Goal: Task Accomplishment & Management: Manage account settings

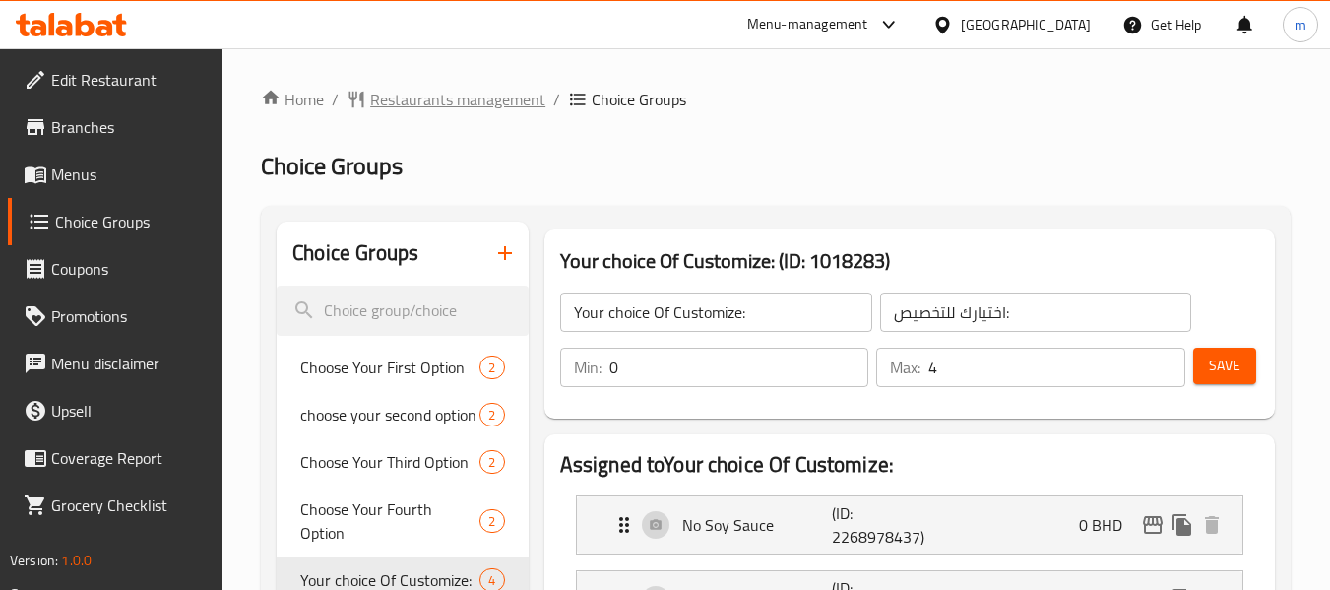
click at [454, 99] on span "Restaurants management" at bounding box center [457, 100] width 175 height 24
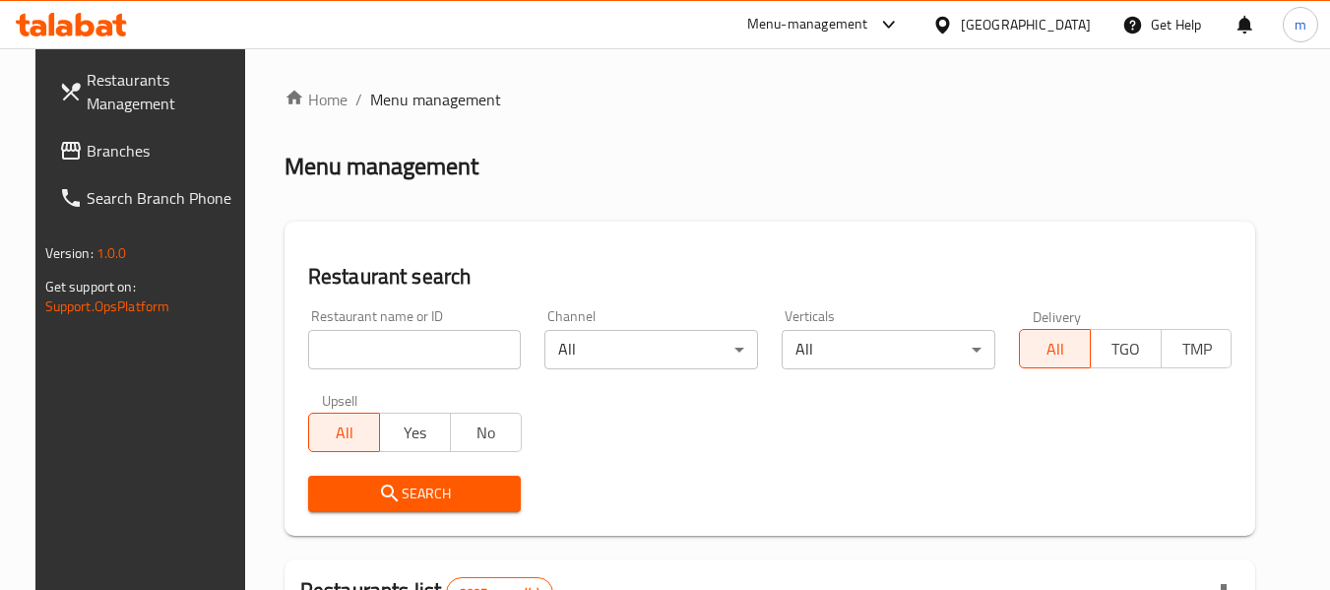
click at [949, 18] on icon at bounding box center [942, 24] width 14 height 17
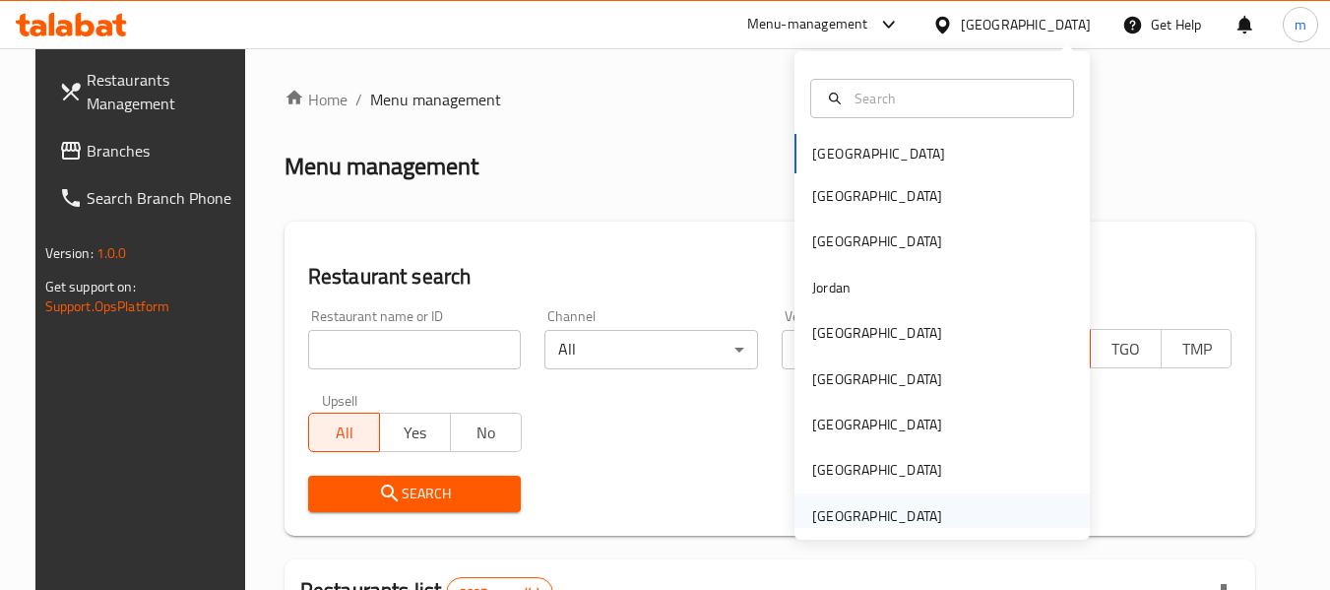
click at [955, 512] on div "[GEOGRAPHIC_DATA]" at bounding box center [942, 515] width 295 height 45
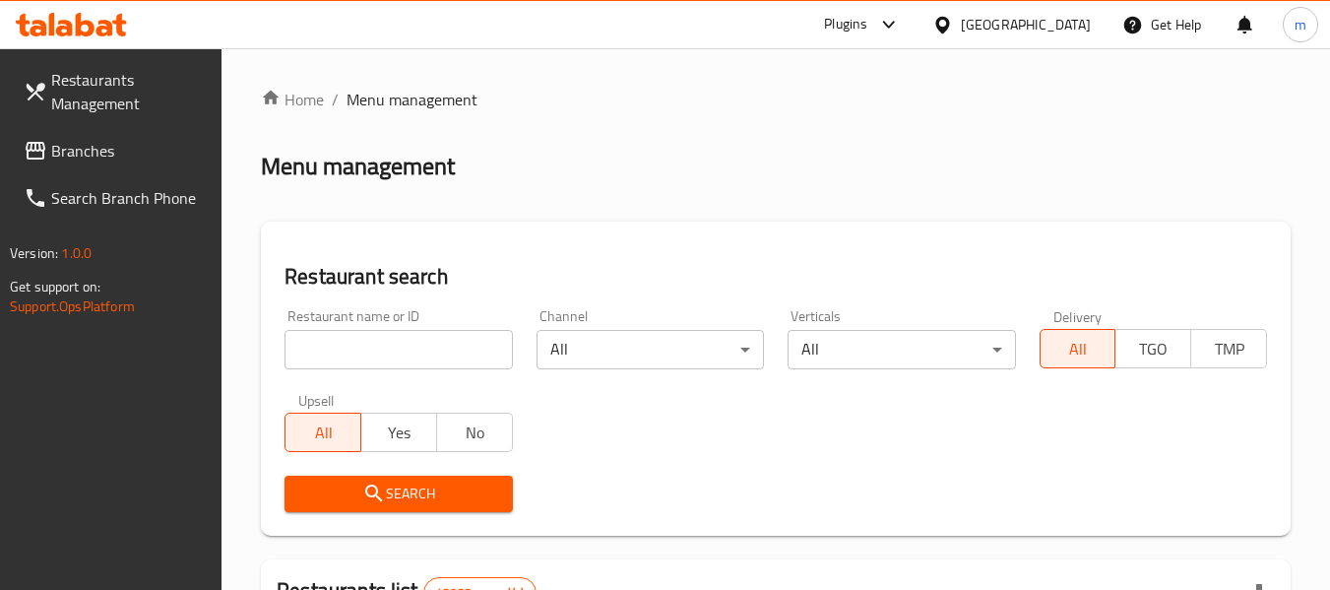
click at [88, 156] on span "Branches" at bounding box center [129, 151] width 156 height 24
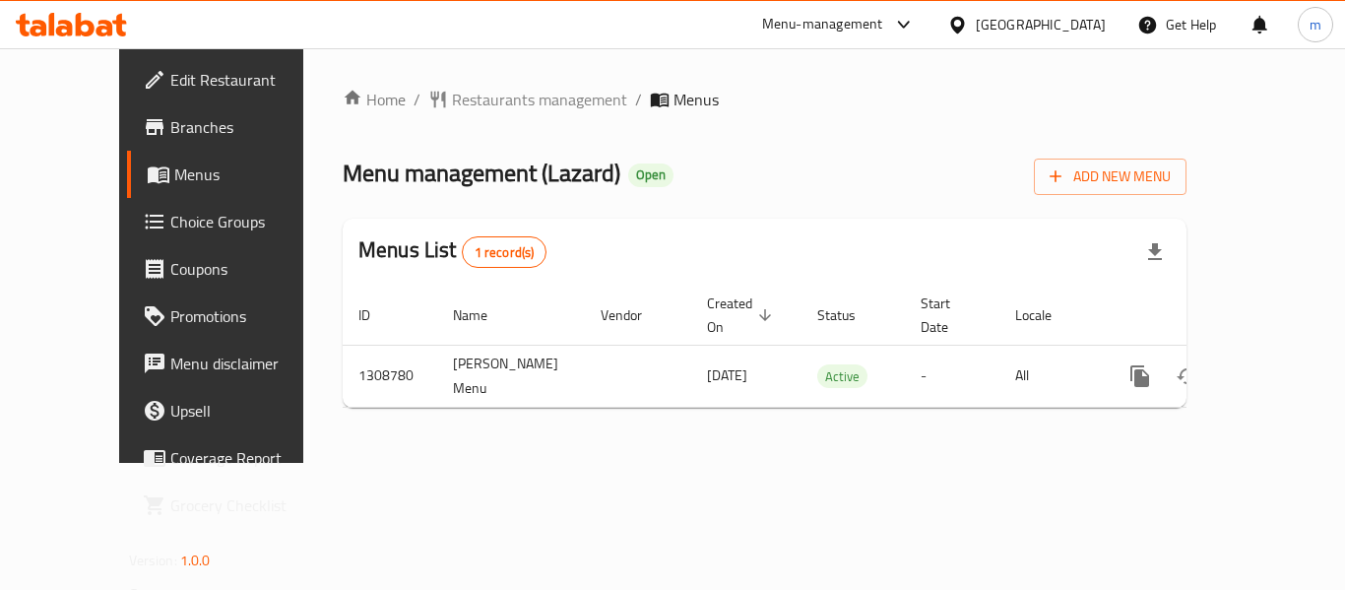
click at [170, 231] on span "Choice Groups" at bounding box center [249, 222] width 158 height 24
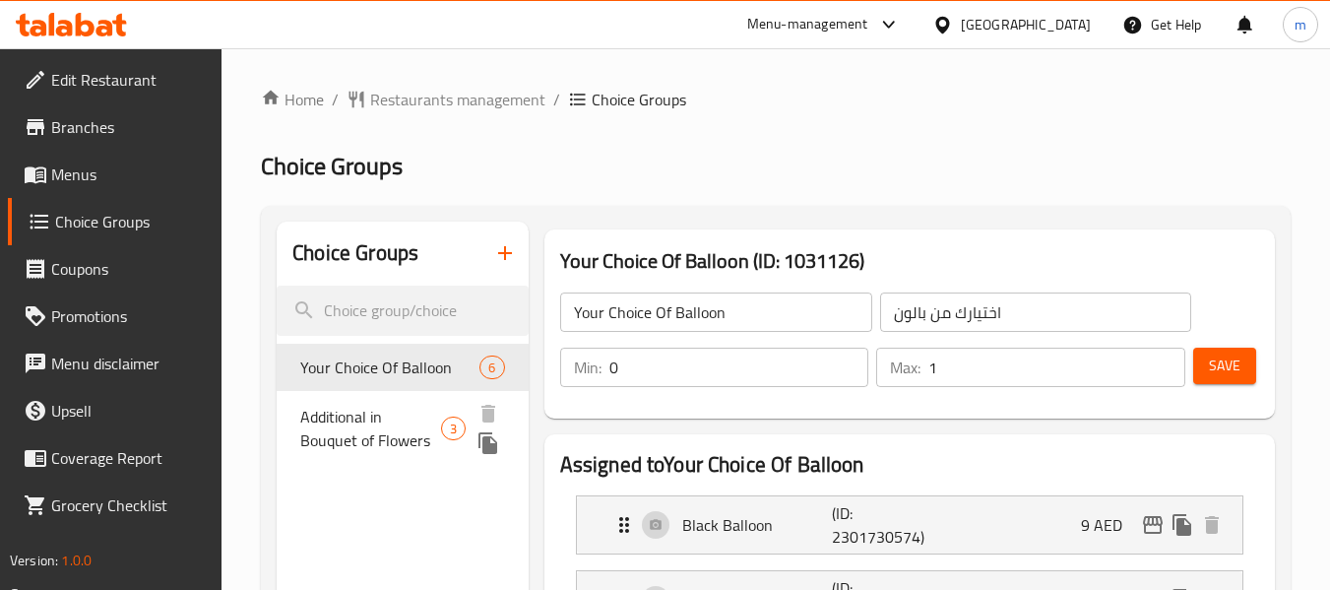
drag, startPoint x: 402, startPoint y: 428, endPoint x: 436, endPoint y: 426, distance: 34.5
click at [401, 428] on span "Additional in Bouquet of Flowers" at bounding box center [370, 428] width 141 height 47
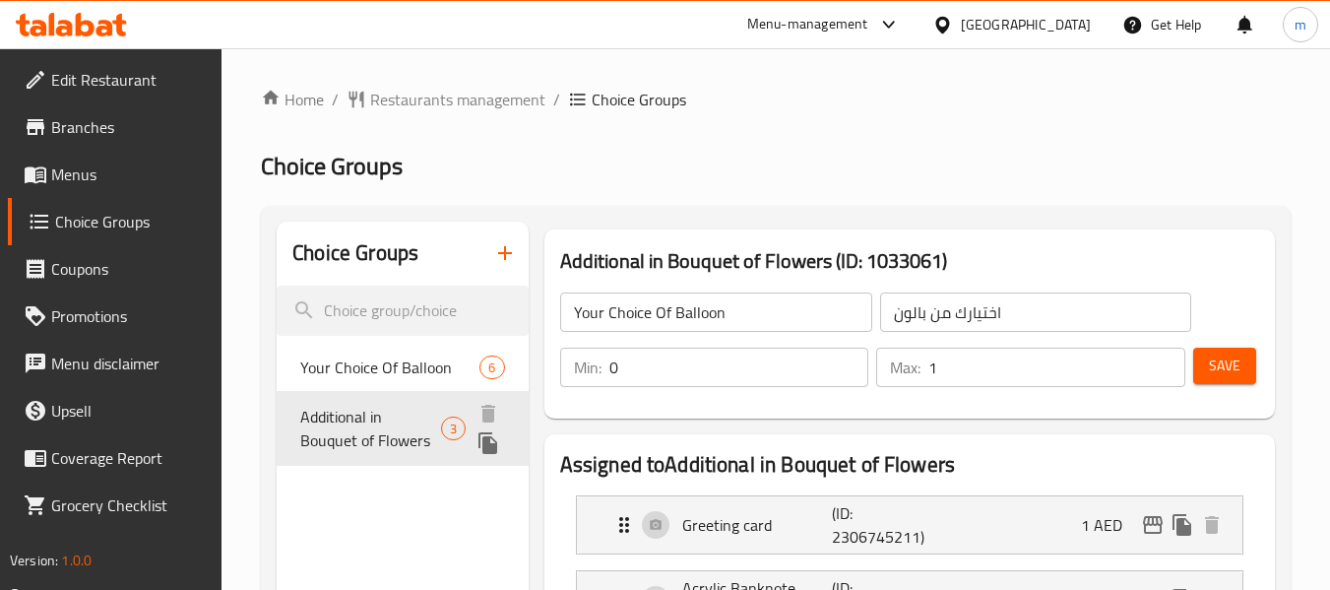
type input "Additional in Bouquet of Flowers"
type input "إضافات لباقات الزهور"
type input "2"
click at [446, 108] on span "Restaurants management" at bounding box center [457, 100] width 175 height 24
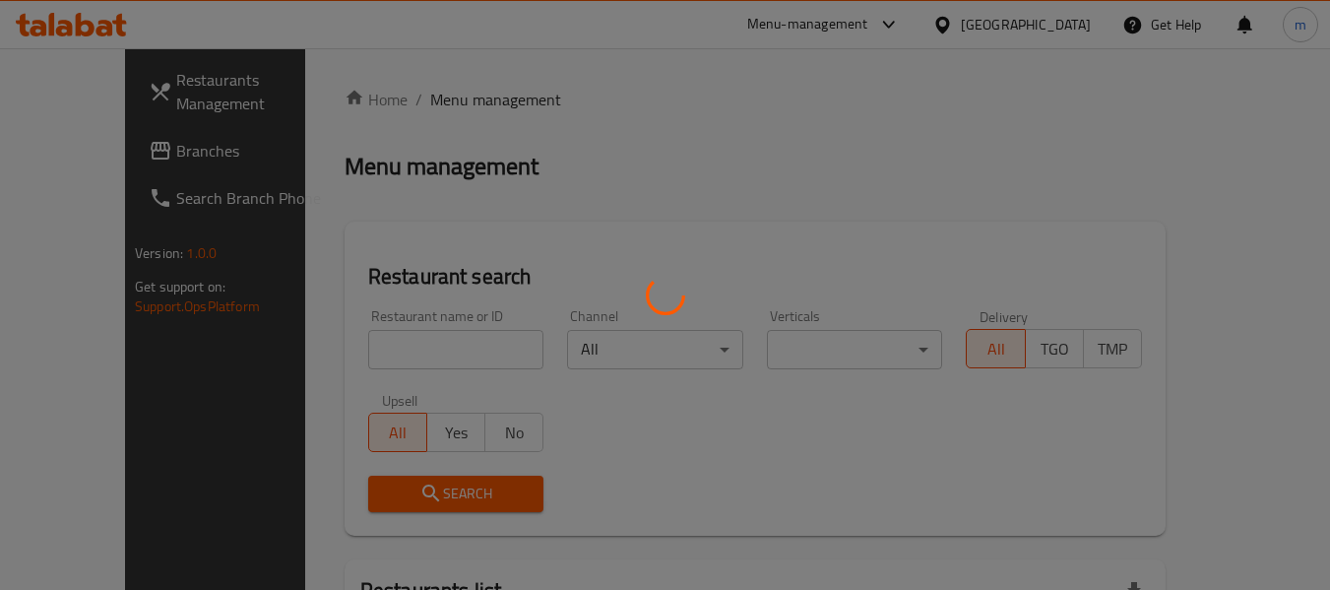
click at [502, 107] on div at bounding box center [665, 295] width 1330 height 590
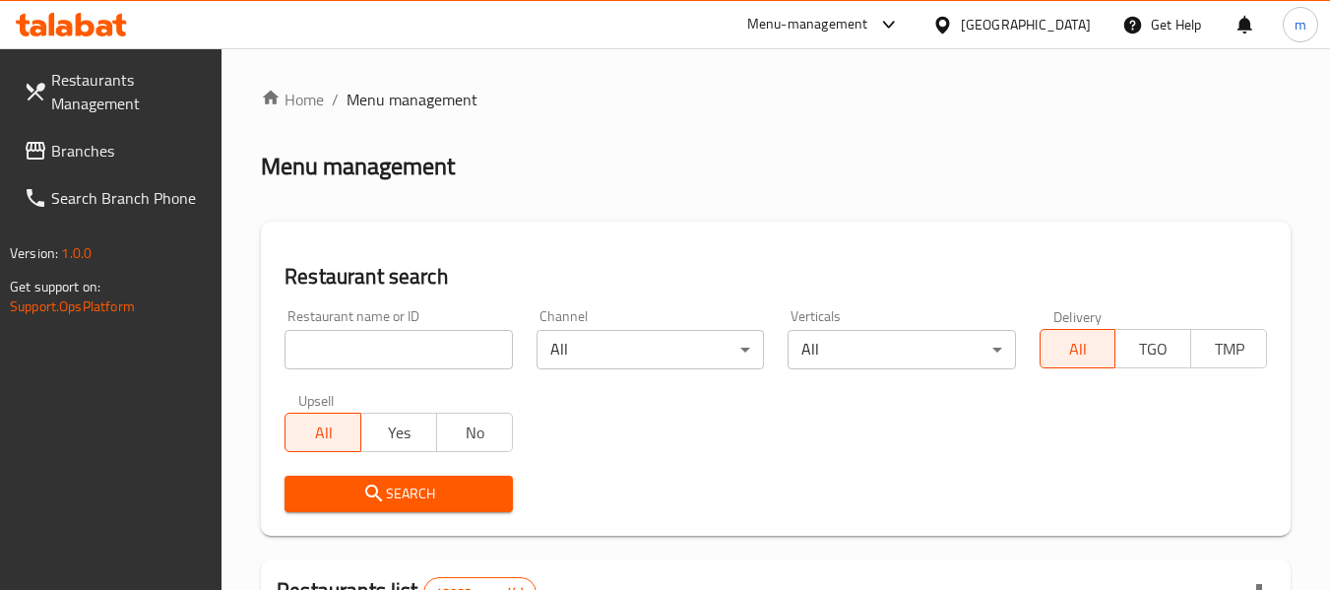
click at [1048, 21] on div "[GEOGRAPHIC_DATA]" at bounding box center [1026, 25] width 130 height 22
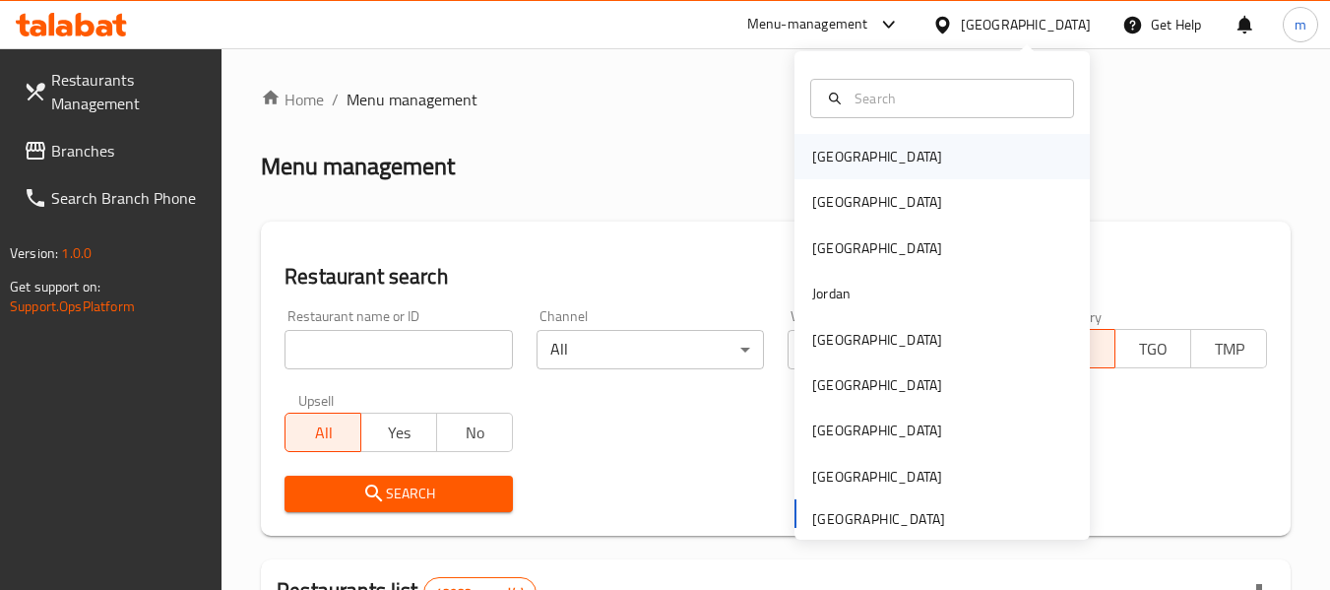
click at [937, 169] on div "[GEOGRAPHIC_DATA]" at bounding box center [942, 156] width 295 height 45
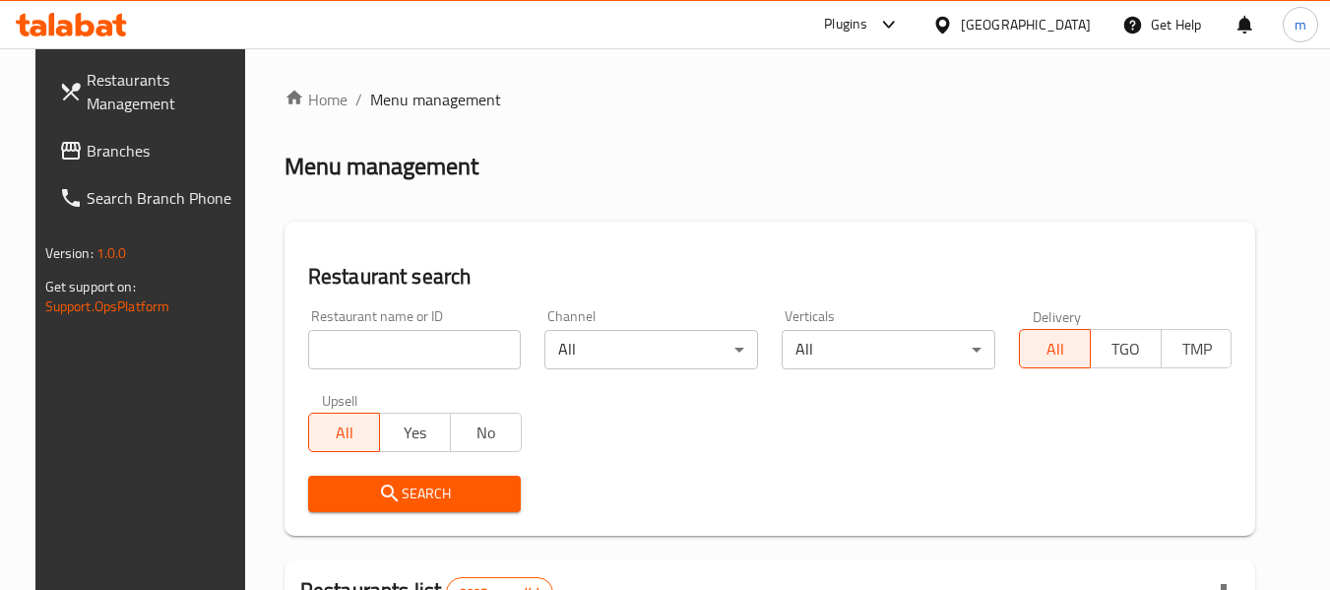
click at [103, 156] on span "Branches" at bounding box center [165, 151] width 156 height 24
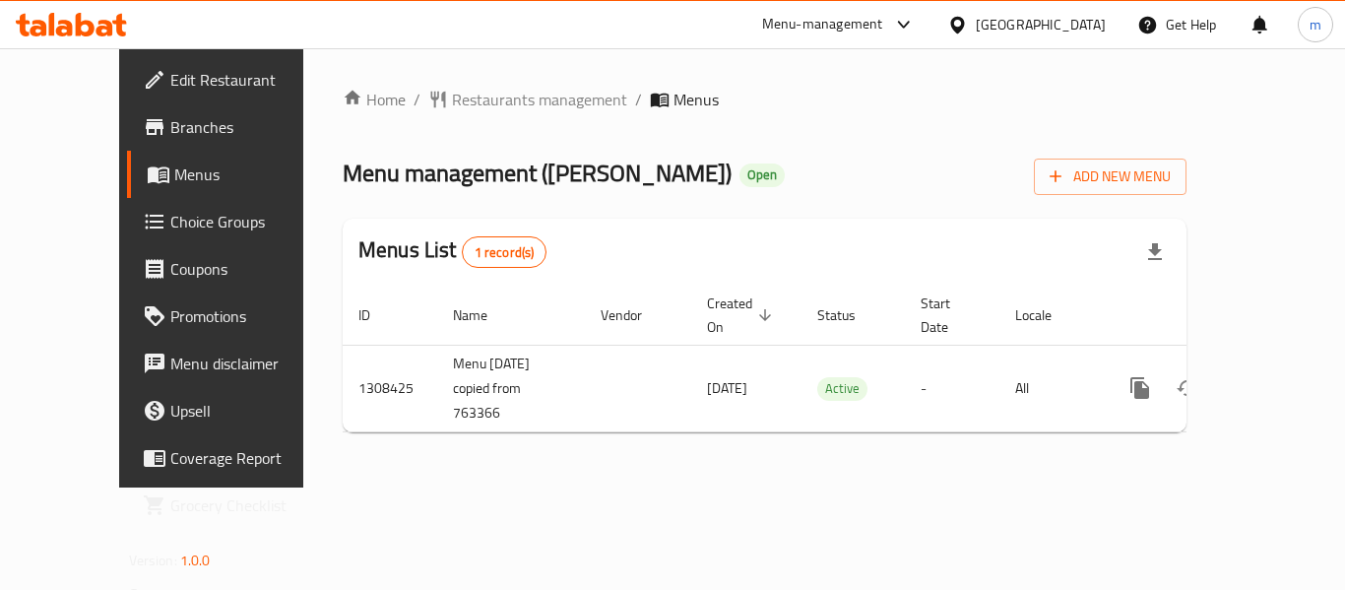
click at [170, 225] on span "Choice Groups" at bounding box center [249, 222] width 158 height 24
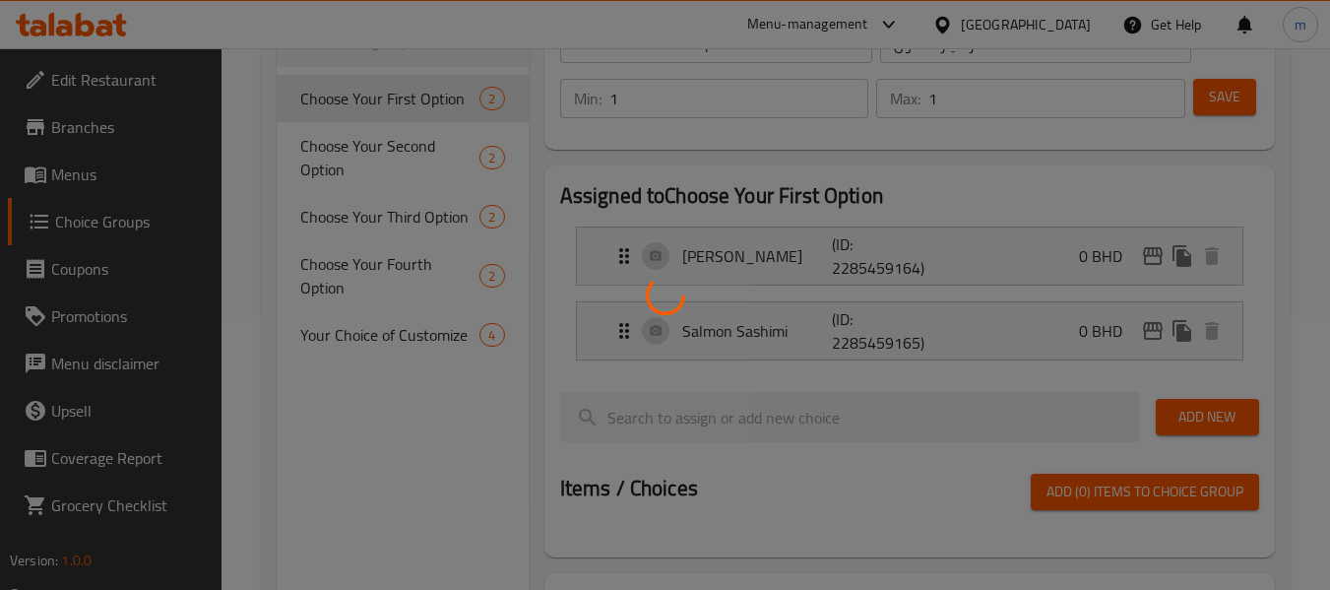
scroll to position [295, 0]
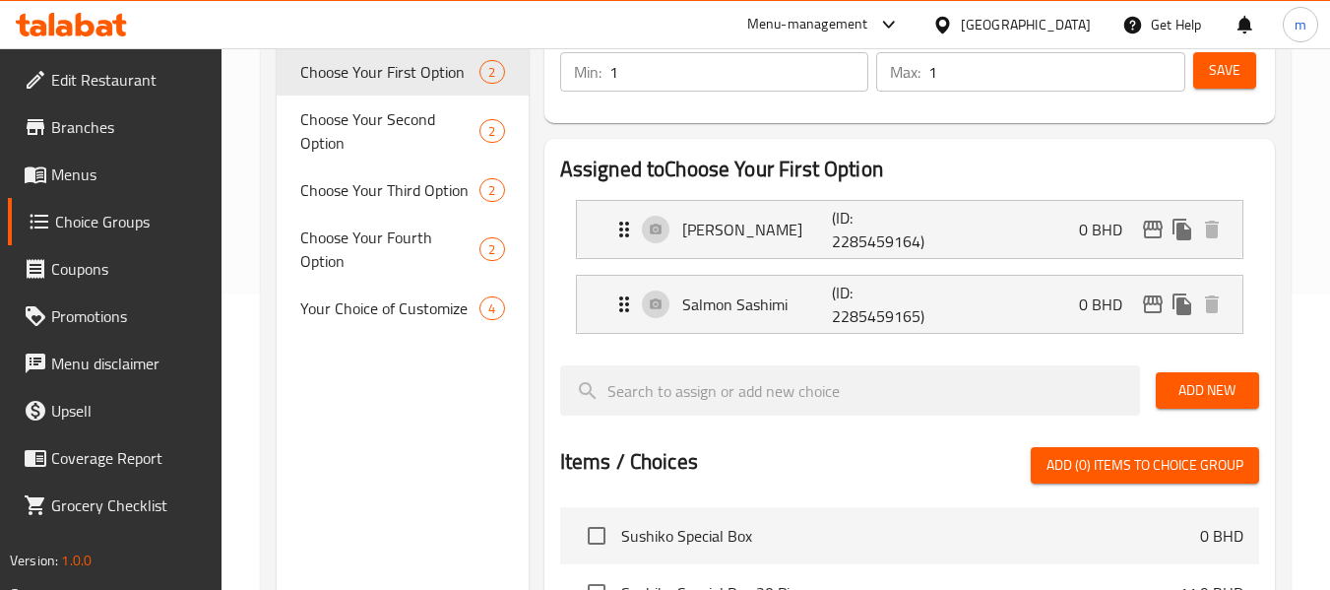
click at [382, 296] on span "Your Choice of Customize" at bounding box center [389, 308] width 179 height 24
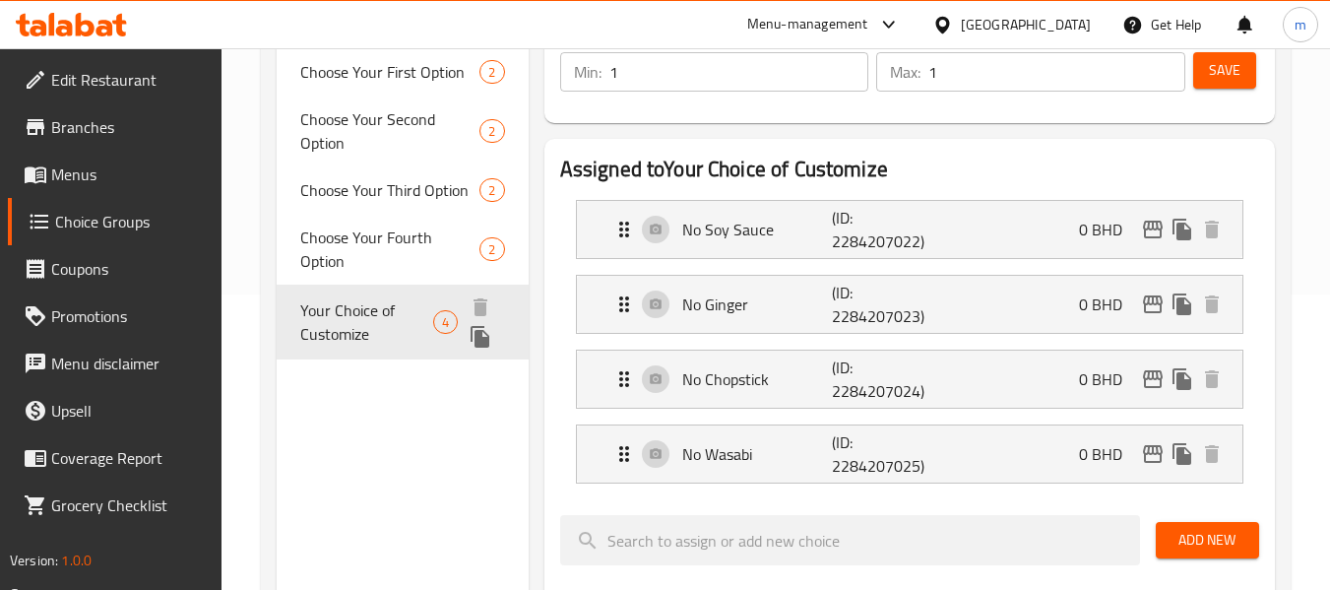
type input "Your Choice of Customize"
type input "اختيارك للتخصيص"
type input "0"
type input "4"
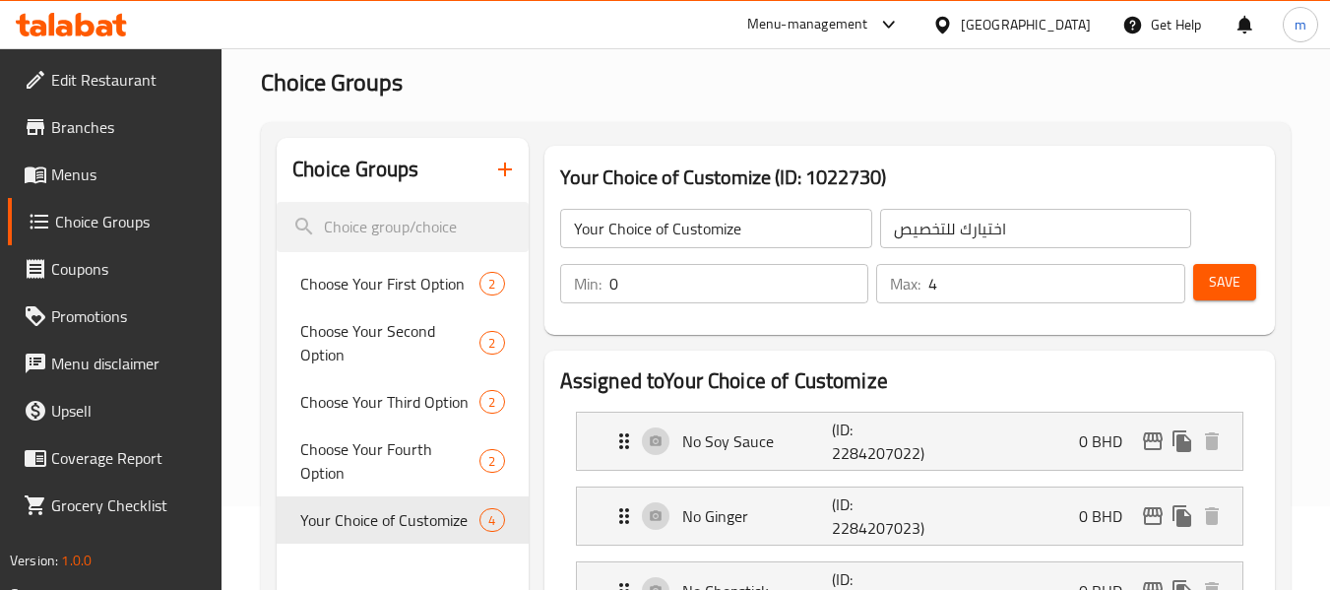
scroll to position [0, 0]
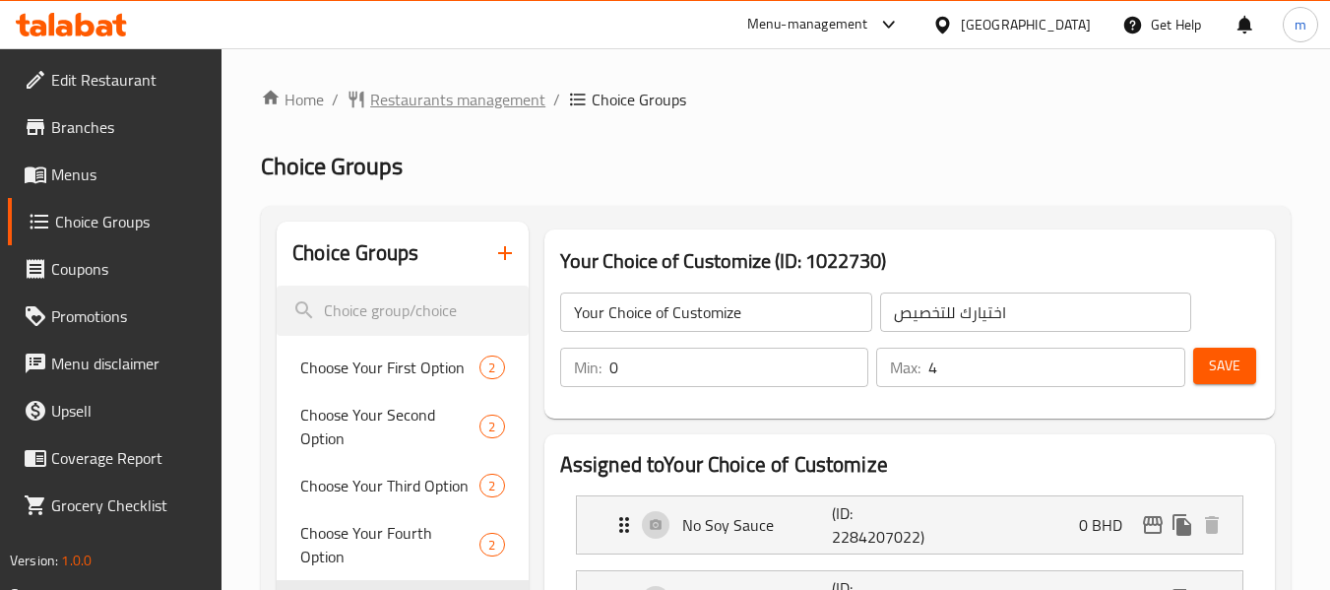
click at [448, 106] on span "Restaurants management" at bounding box center [457, 100] width 175 height 24
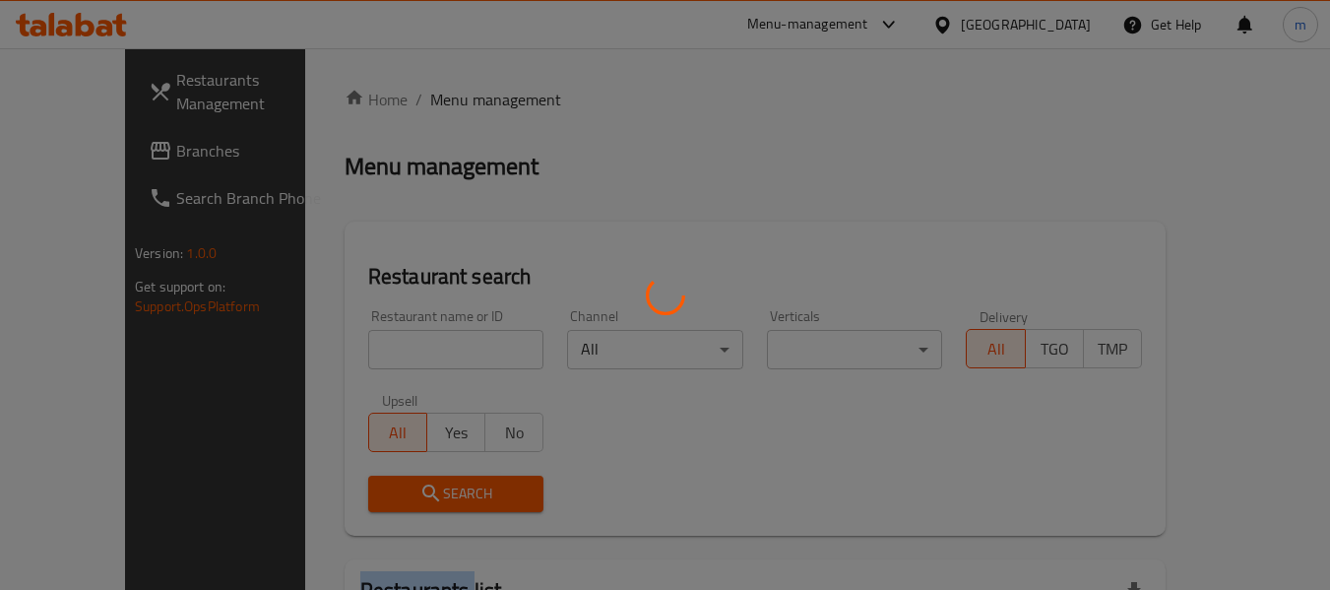
click at [448, 106] on div at bounding box center [665, 295] width 1330 height 590
